Goal: Navigation & Orientation: Find specific page/section

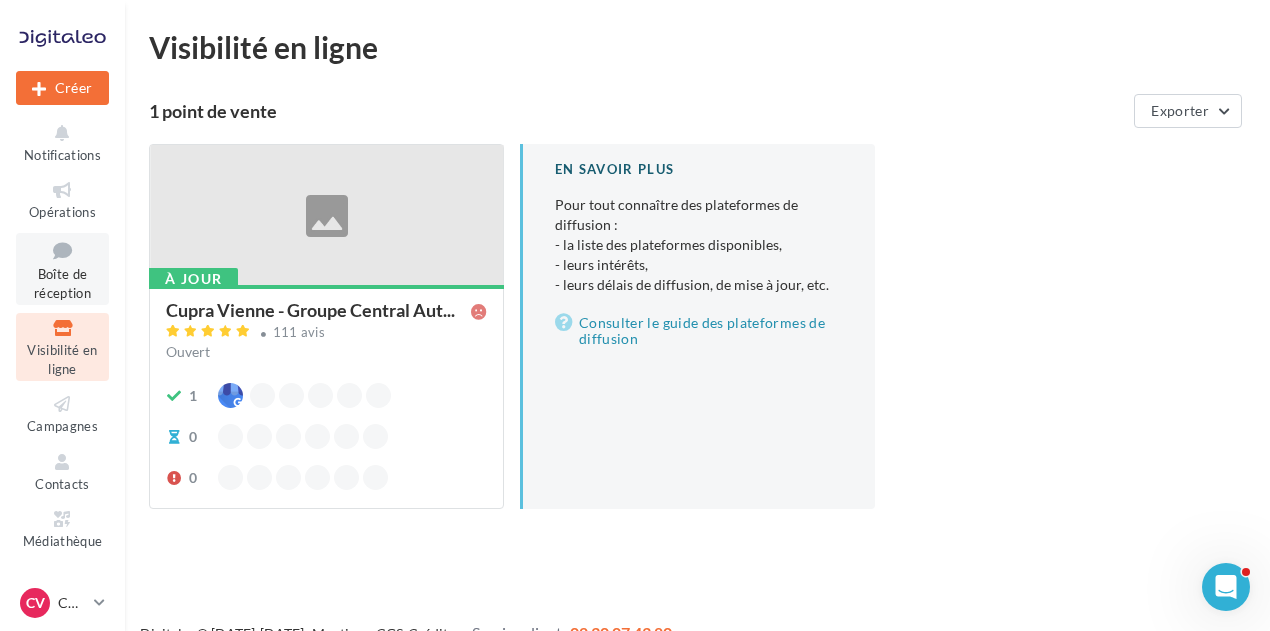
click at [42, 263] on icon at bounding box center [62, 250] width 81 height 27
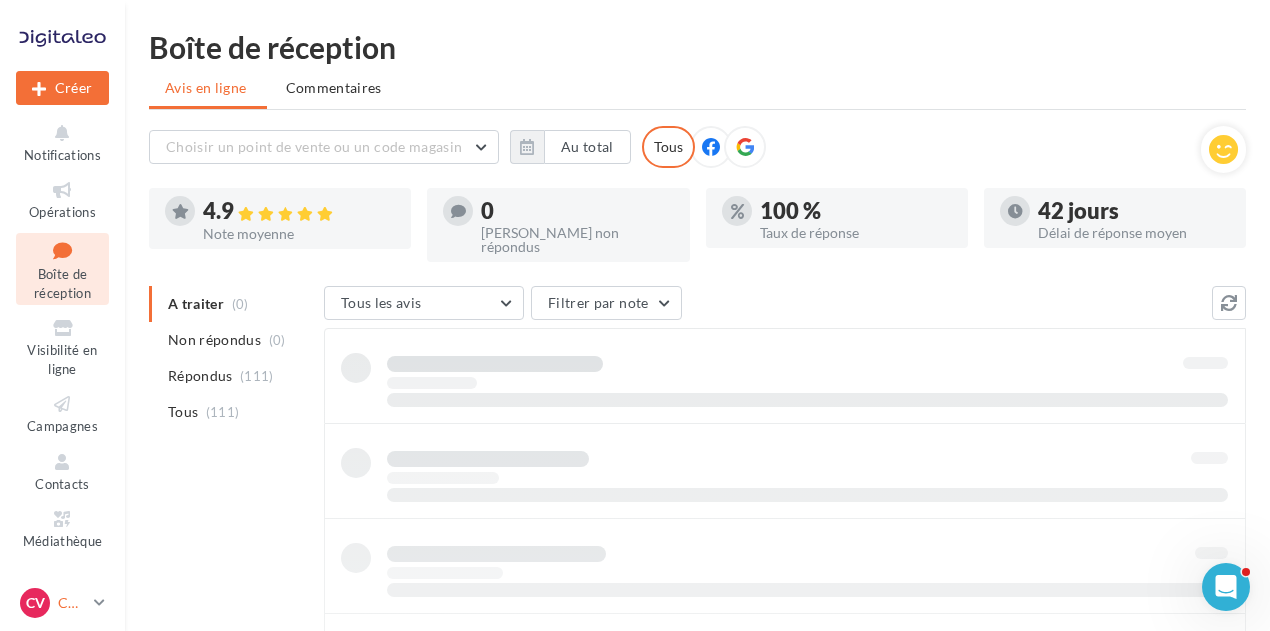
click at [69, 617] on div "CV CUPRA Vienne cupra_vienne" at bounding box center [53, 603] width 66 height 30
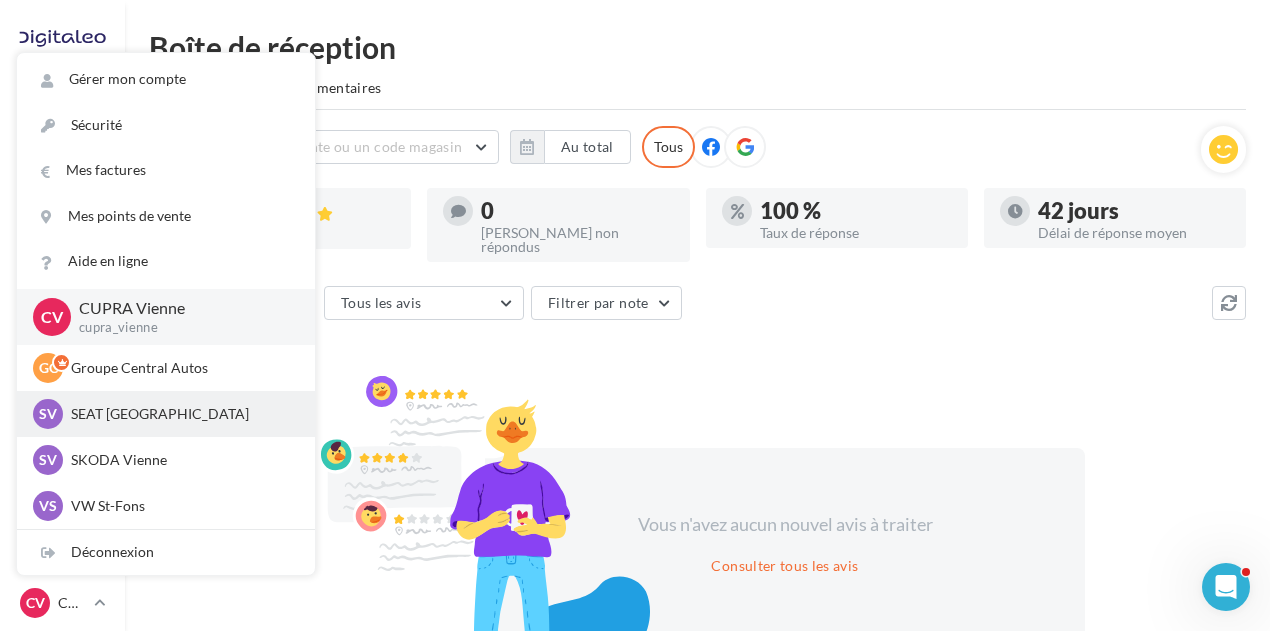
click at [91, 409] on p "SEAT [GEOGRAPHIC_DATA]" at bounding box center [181, 414] width 220 height 20
